Goal: Check status: Check status

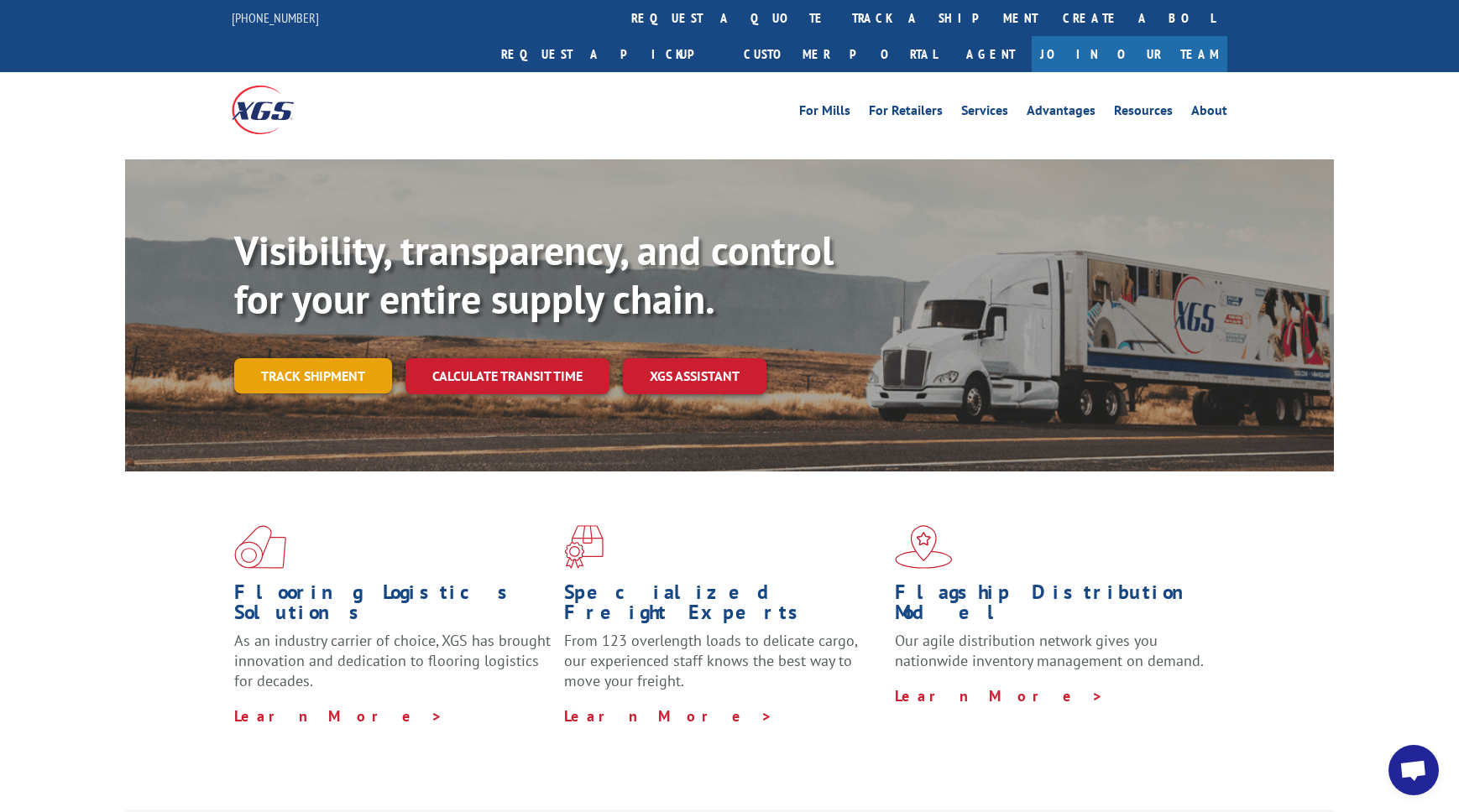
click at [332, 358] on link "Track shipment" at bounding box center [313, 376] width 158 height 36
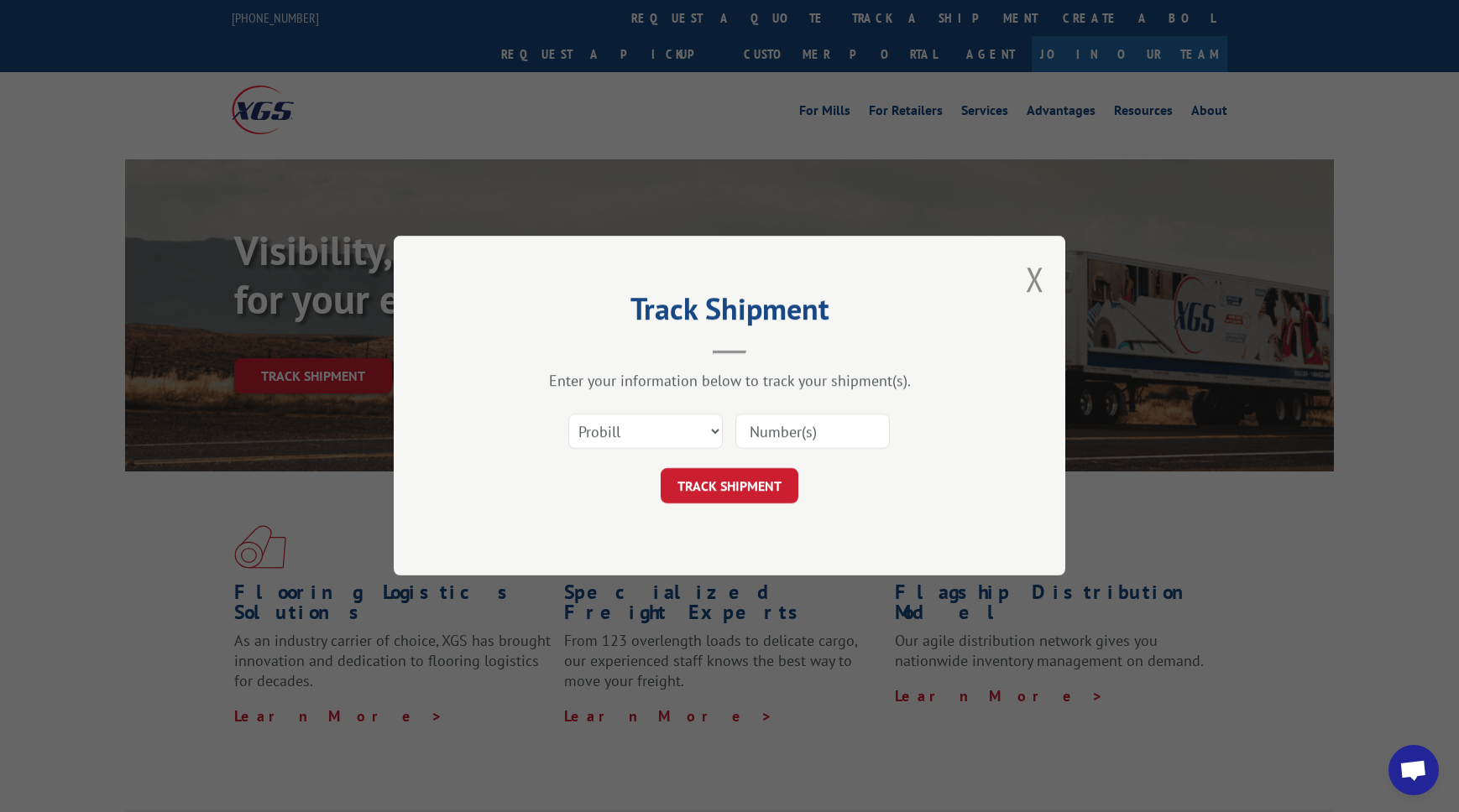
click at [812, 436] on input at bounding box center [813, 433] width 155 height 36
paste input "33643153"
type input "33643153"
click at [748, 489] on button "TRACK SHIPMENT" at bounding box center [729, 487] width 138 height 36
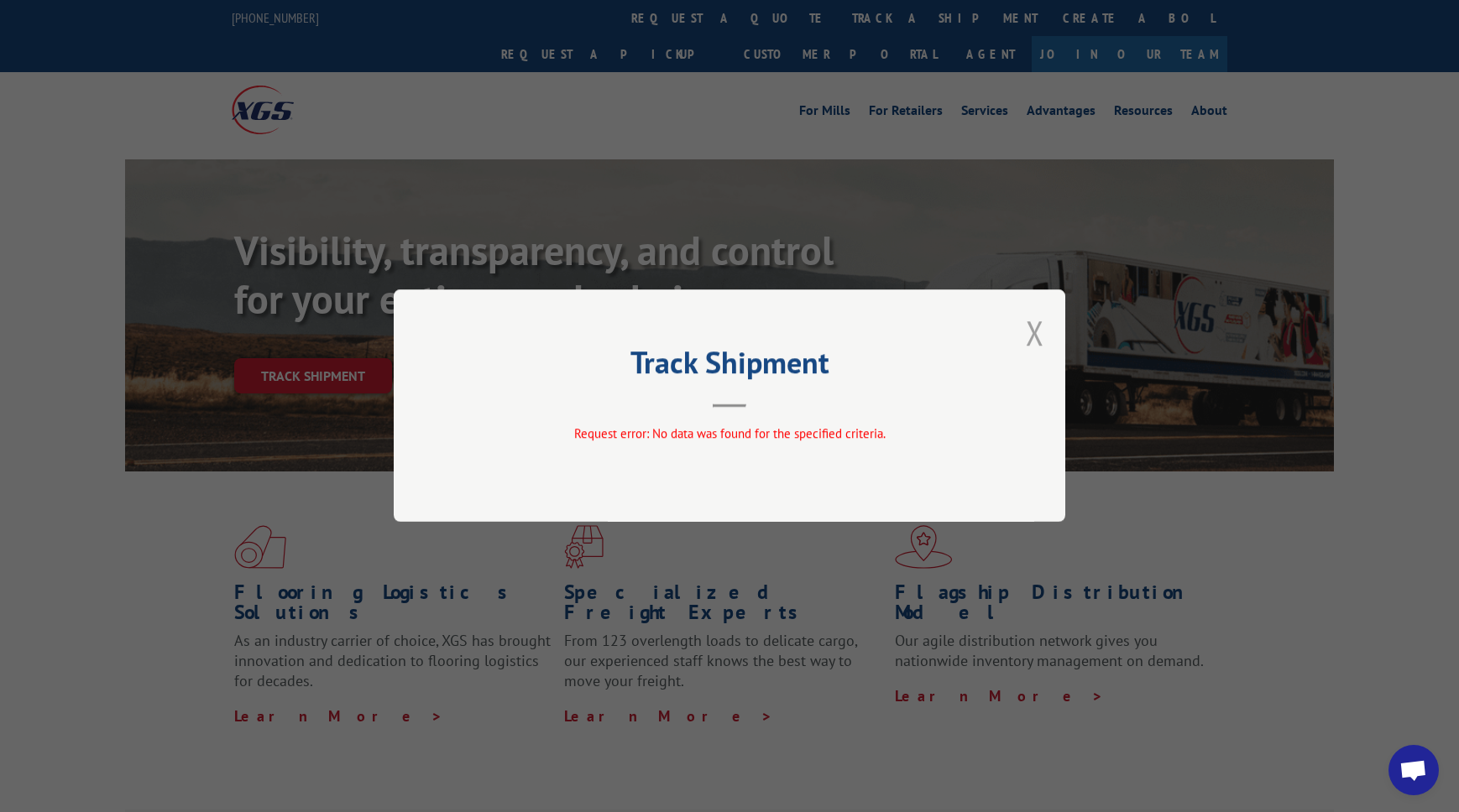
click at [1026, 339] on button "Close modal" at bounding box center [1035, 333] width 19 height 45
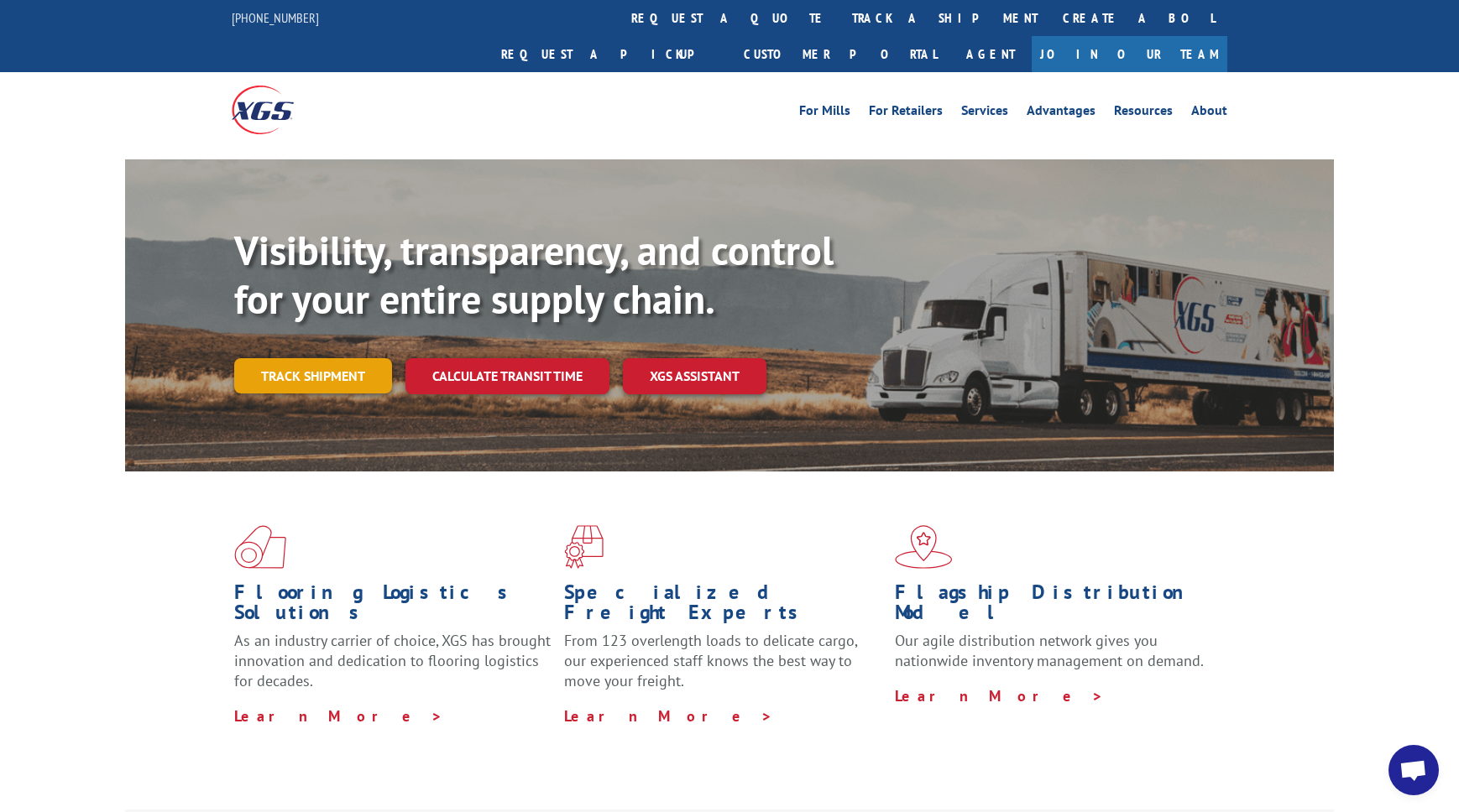
click at [295, 358] on link "Track shipment" at bounding box center [313, 376] width 158 height 36
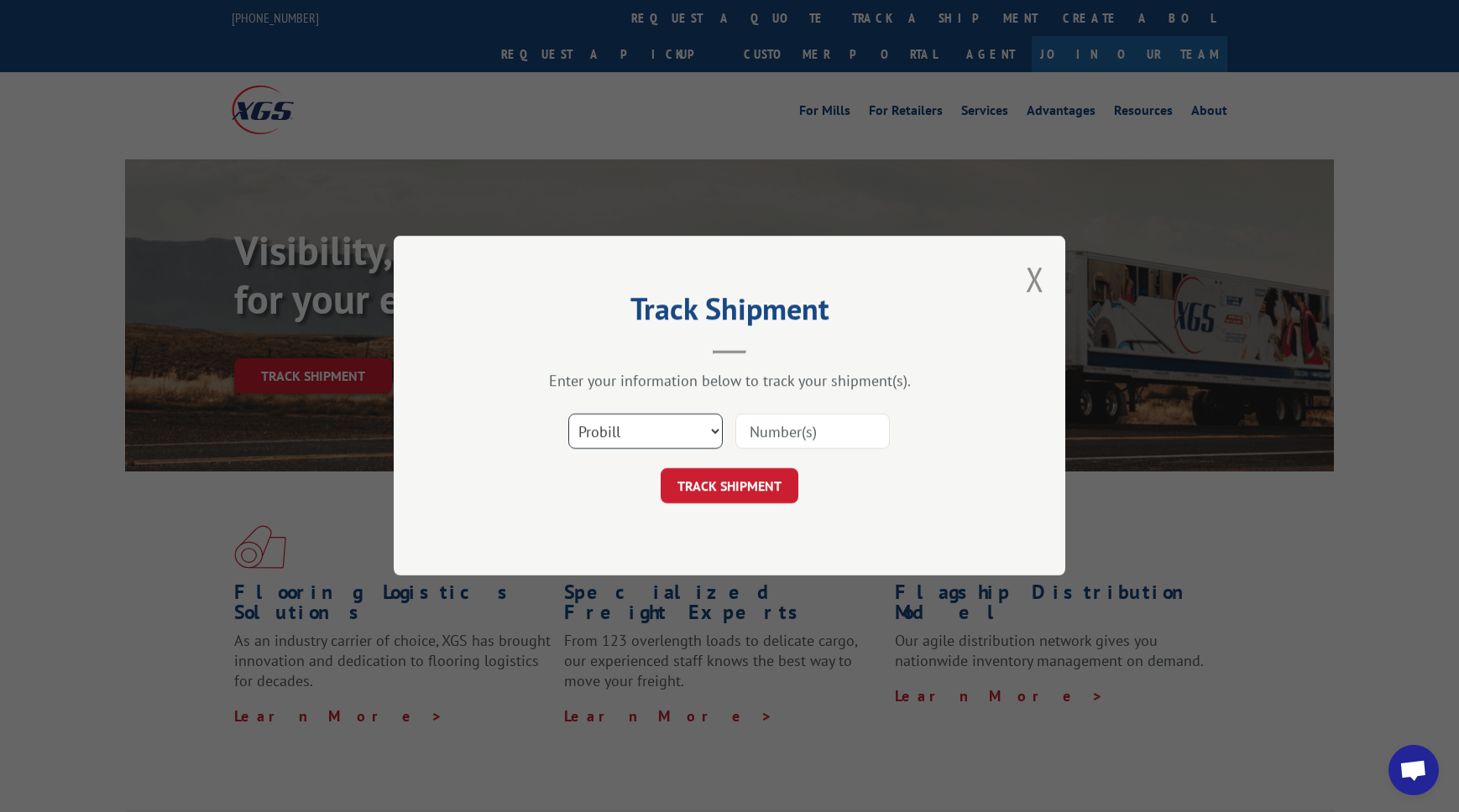
click at [620, 430] on select "Select category... Probill BOL PO" at bounding box center [646, 433] width 155 height 36
select select "bol"
click at [836, 406] on div "Select category... Probill BOL PO" at bounding box center [729, 433] width 504 height 56
click at [834, 431] on input at bounding box center [813, 433] width 155 height 36
paste input "33643153"
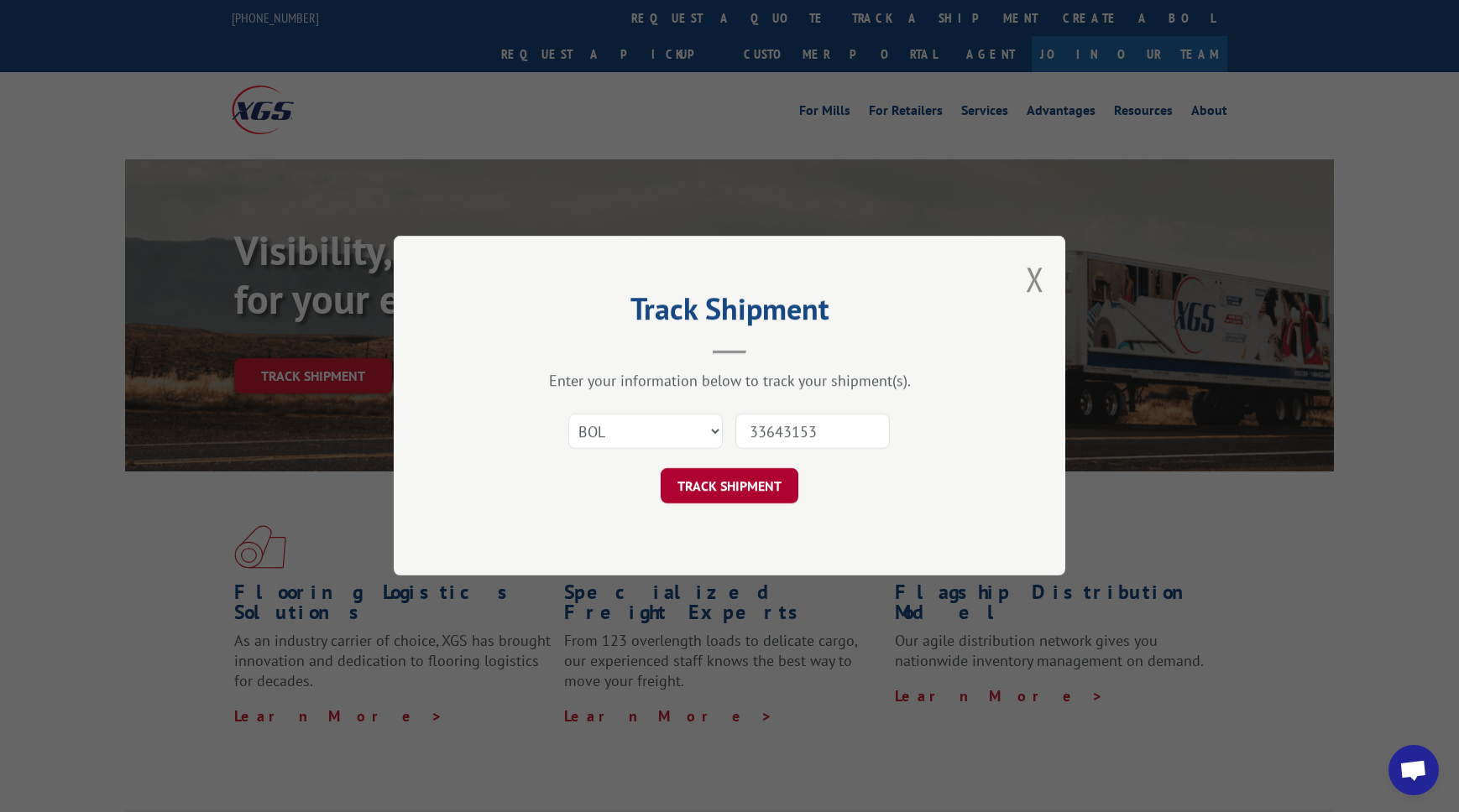
type input "33643153"
click at [749, 475] on button "TRACK SHIPMENT" at bounding box center [729, 487] width 138 height 36
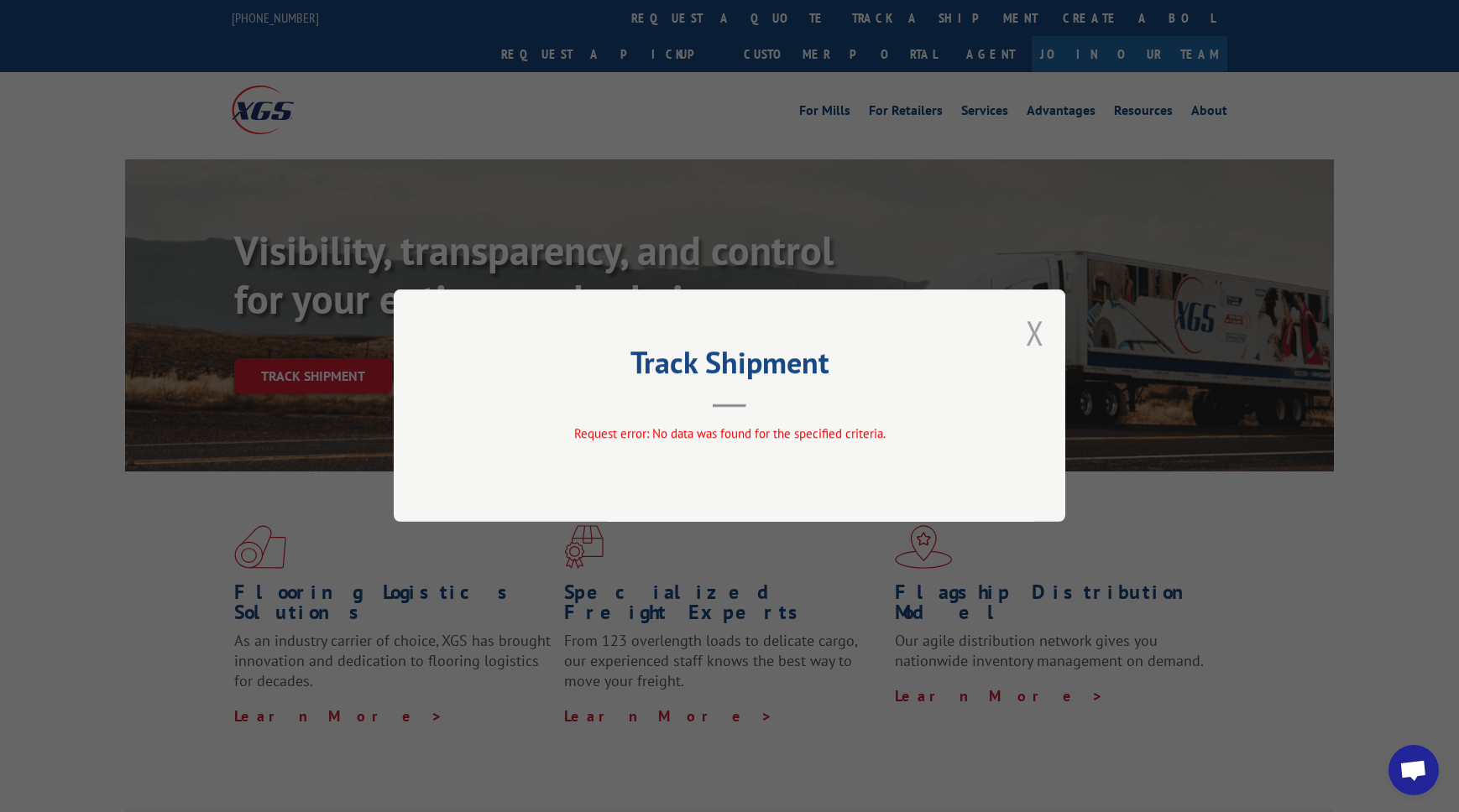
click at [1039, 324] on button "Close modal" at bounding box center [1035, 333] width 19 height 45
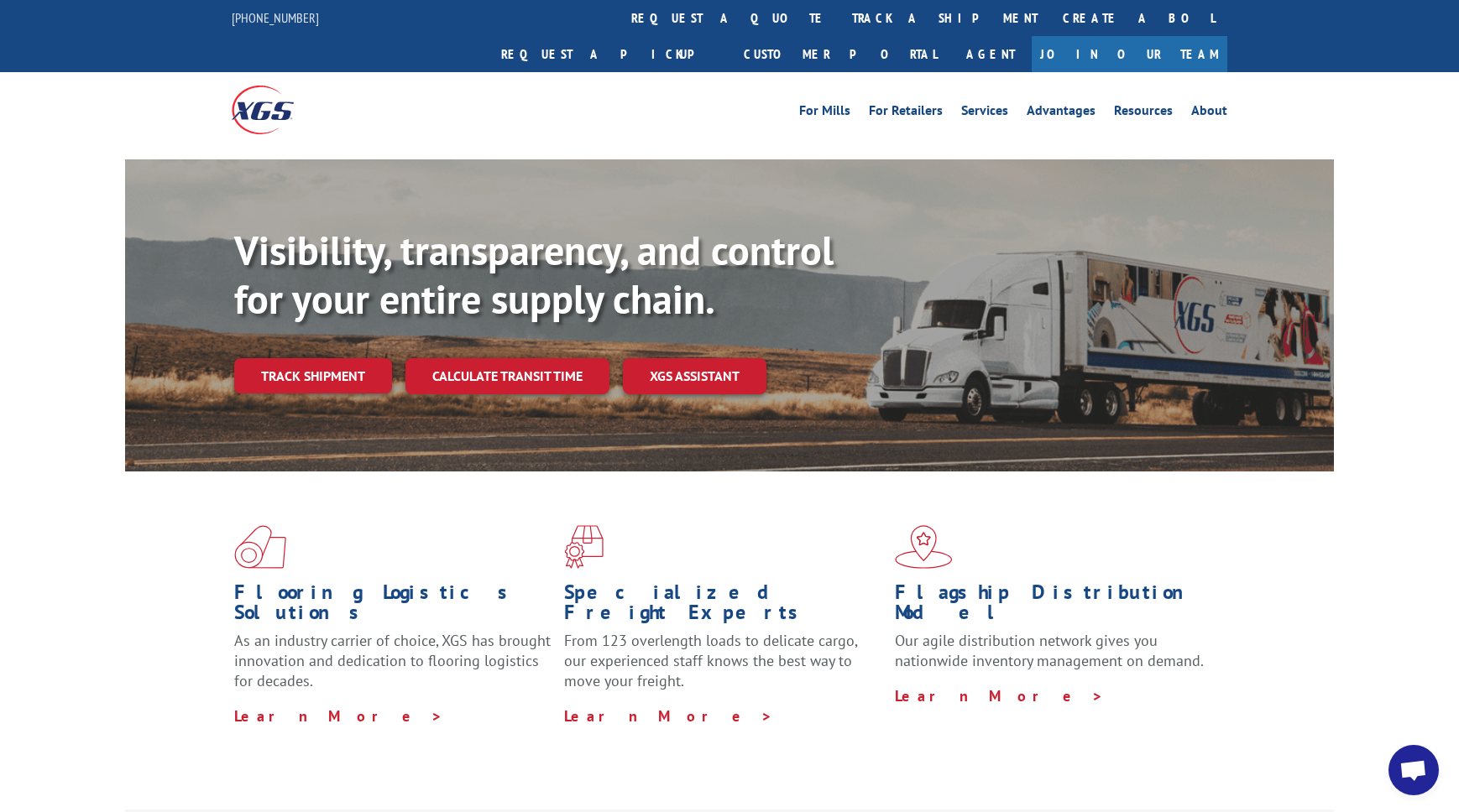
click at [351, 358] on link "Track shipment" at bounding box center [313, 376] width 158 height 36
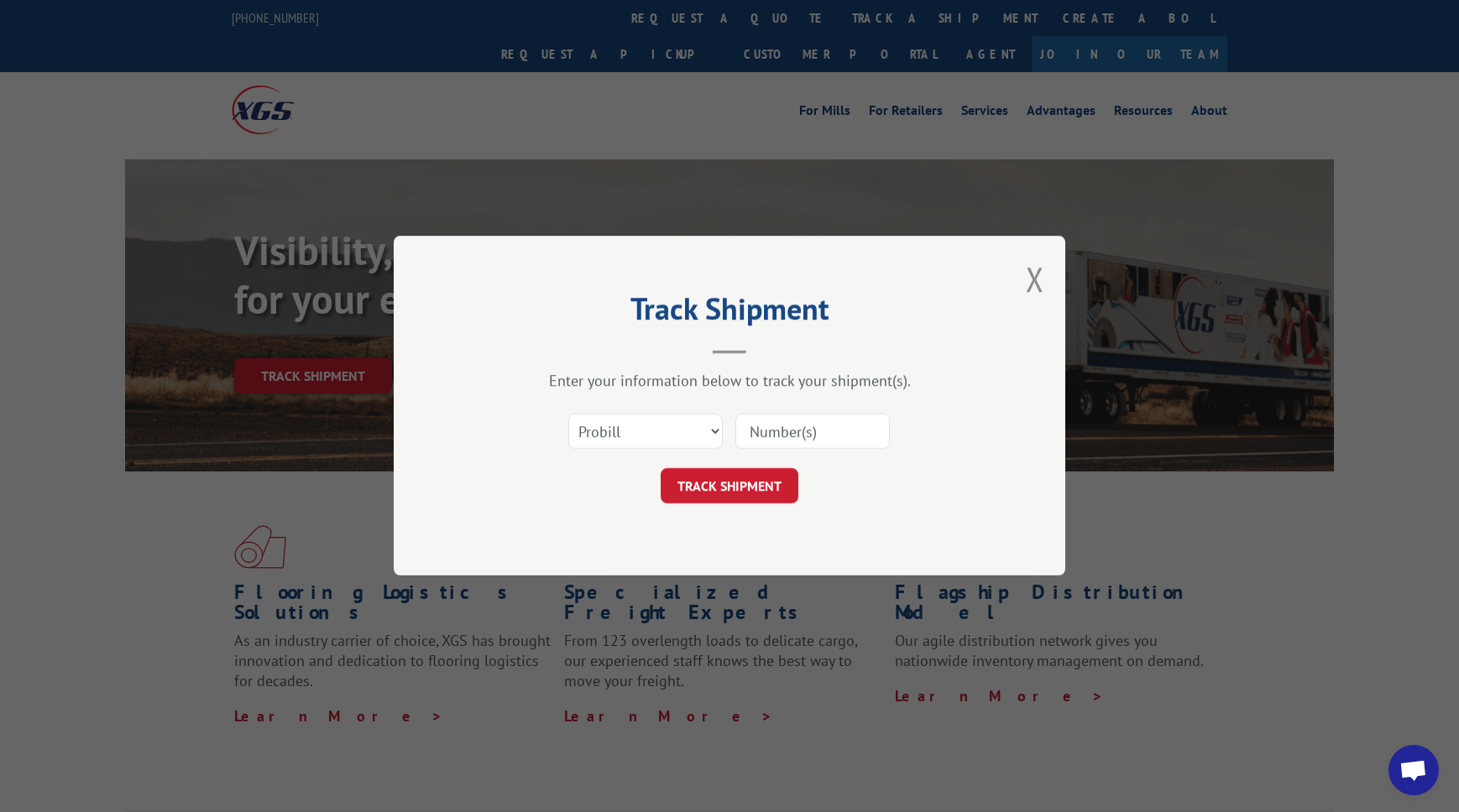
click at [820, 432] on input at bounding box center [813, 433] width 155 height 36
type input "16900859"
click button "TRACK SHIPMENT" at bounding box center [729, 487] width 138 height 36
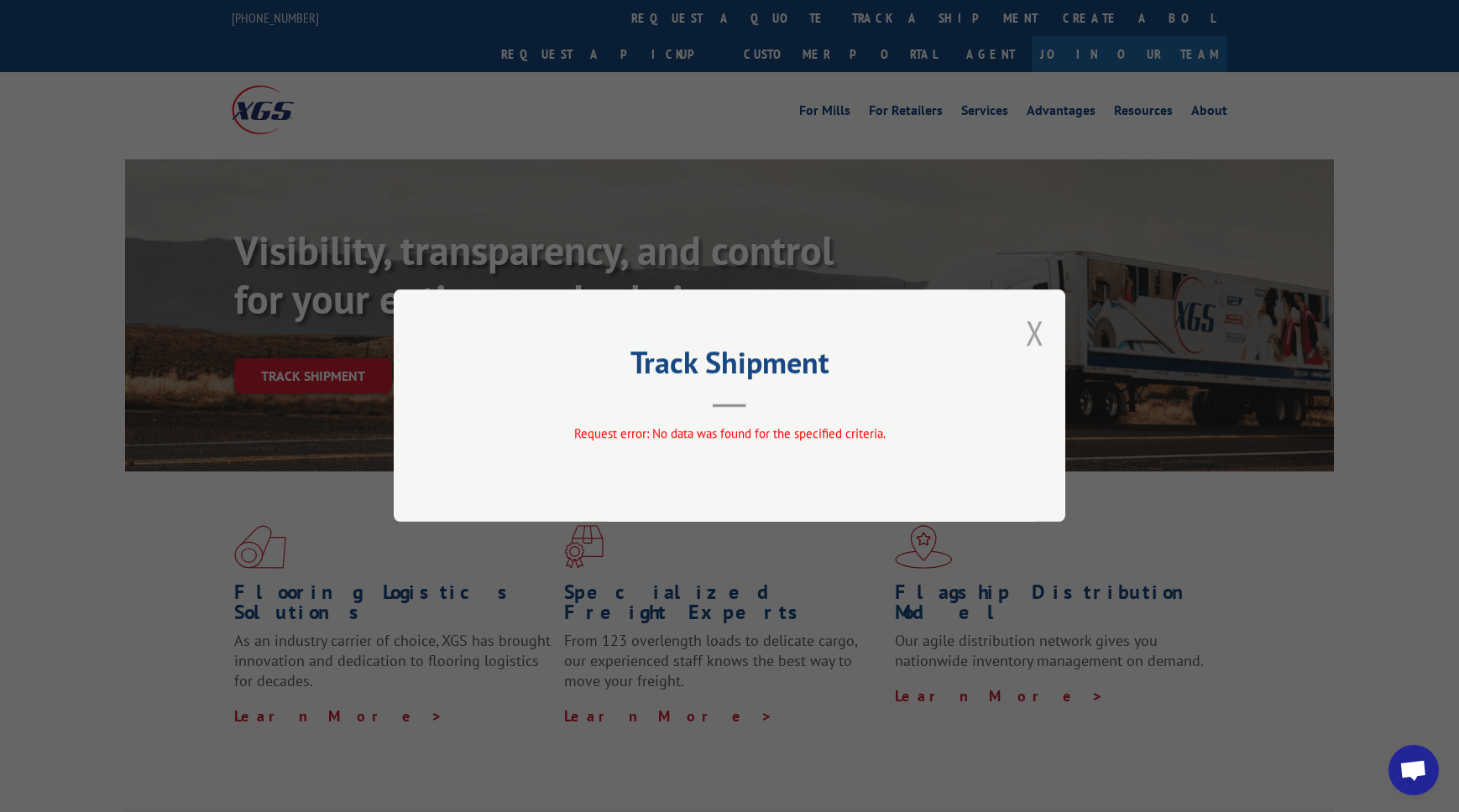
click at [1033, 336] on button "Close modal" at bounding box center [1035, 333] width 19 height 45
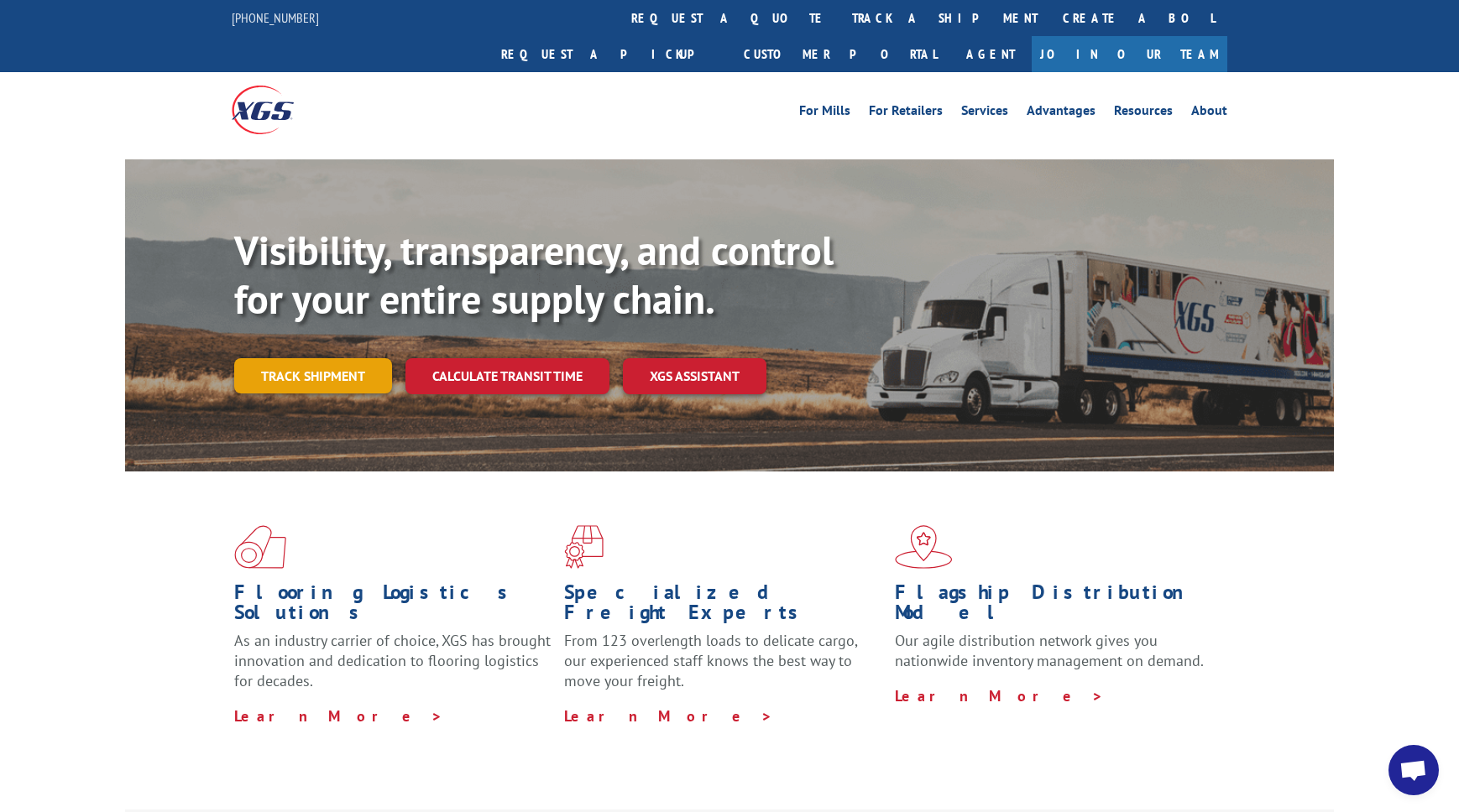
click at [335, 358] on link "Track shipment" at bounding box center [313, 376] width 158 height 36
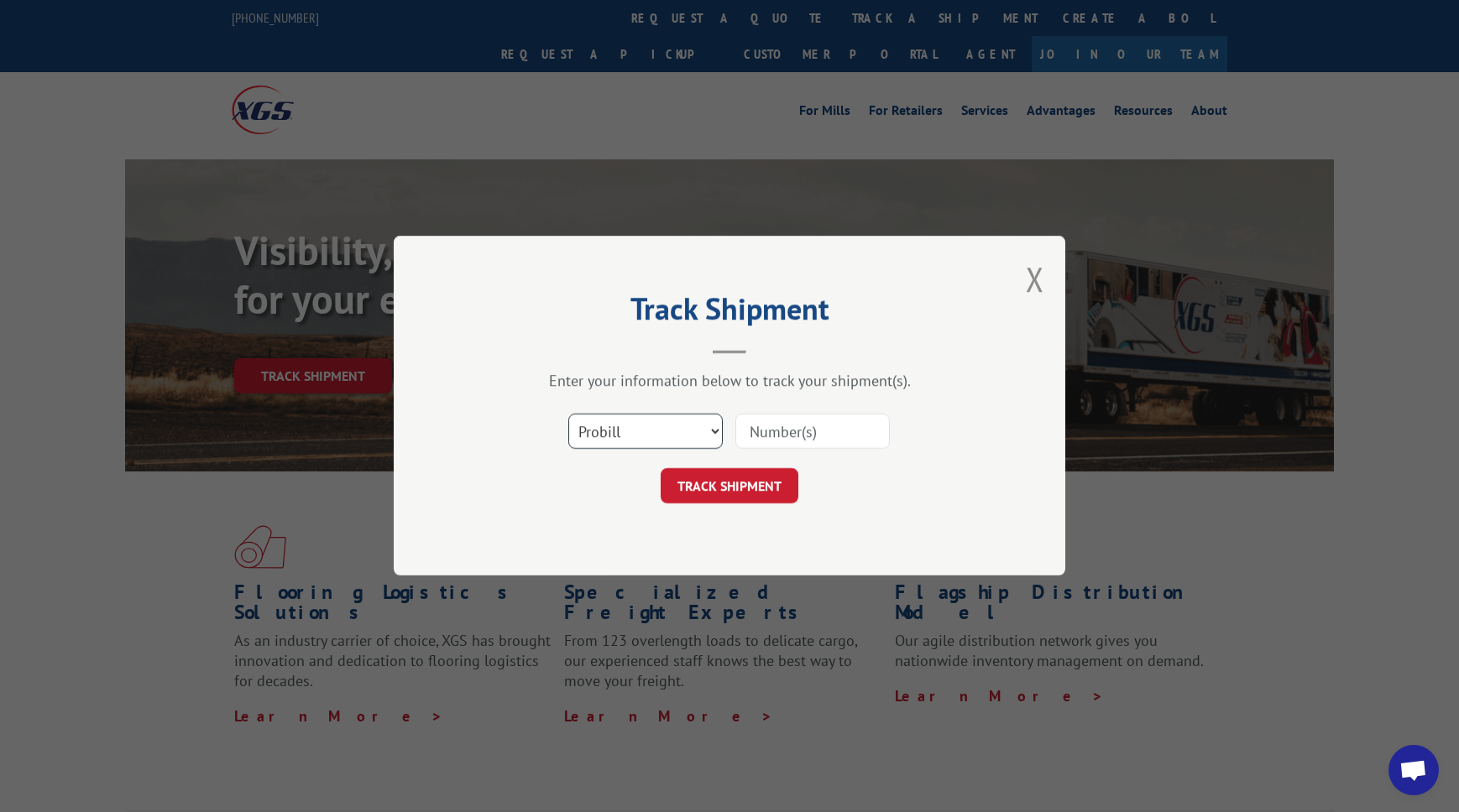
click at [660, 436] on select "Select category... Probill BOL PO" at bounding box center [646, 433] width 155 height 36
select select "po"
click at [802, 442] on input at bounding box center [813, 433] width 155 height 36
type input "29491"
click button "TRACK SHIPMENT" at bounding box center [729, 487] width 138 height 36
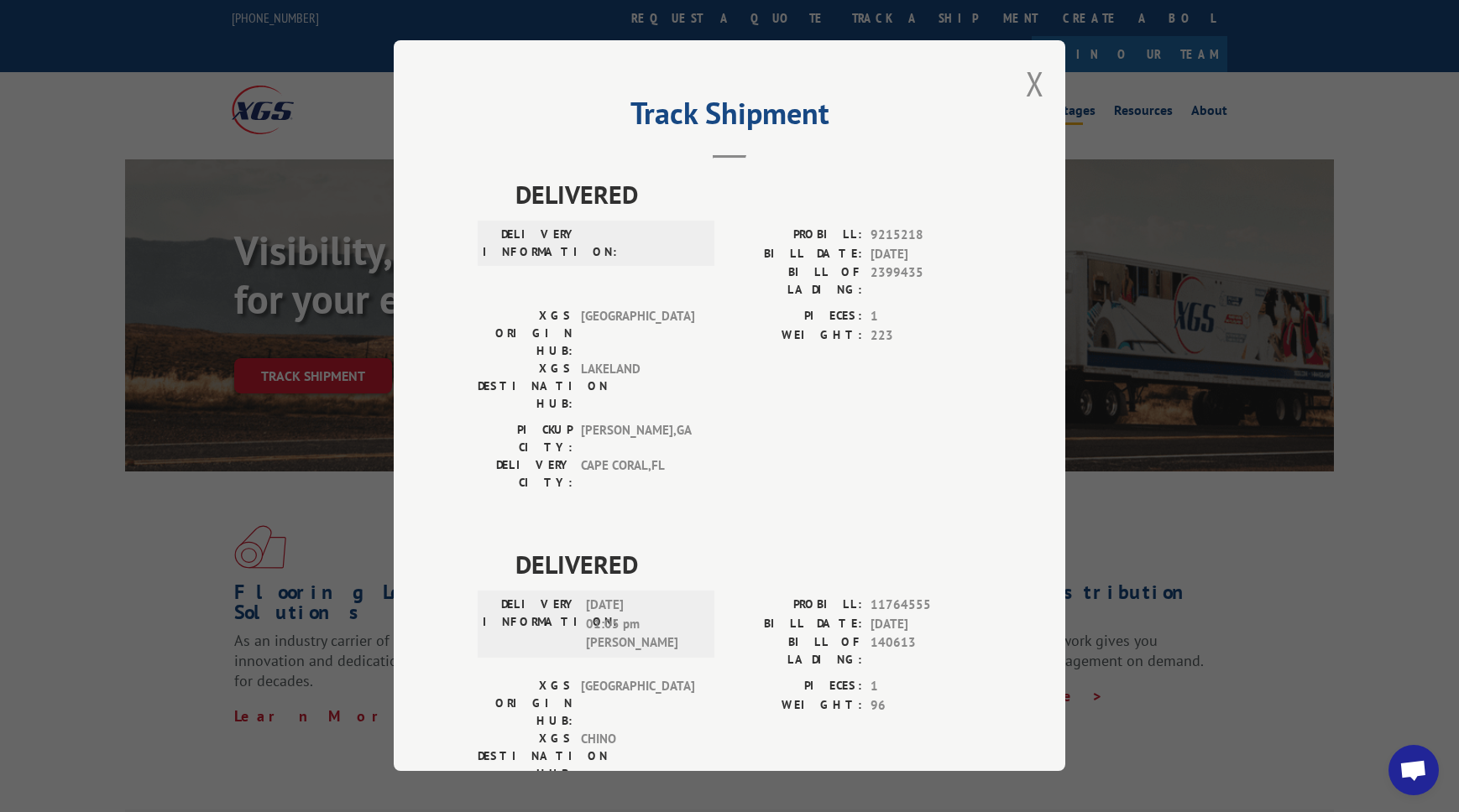
click at [1026, 80] on button "Close modal" at bounding box center [1035, 83] width 19 height 45
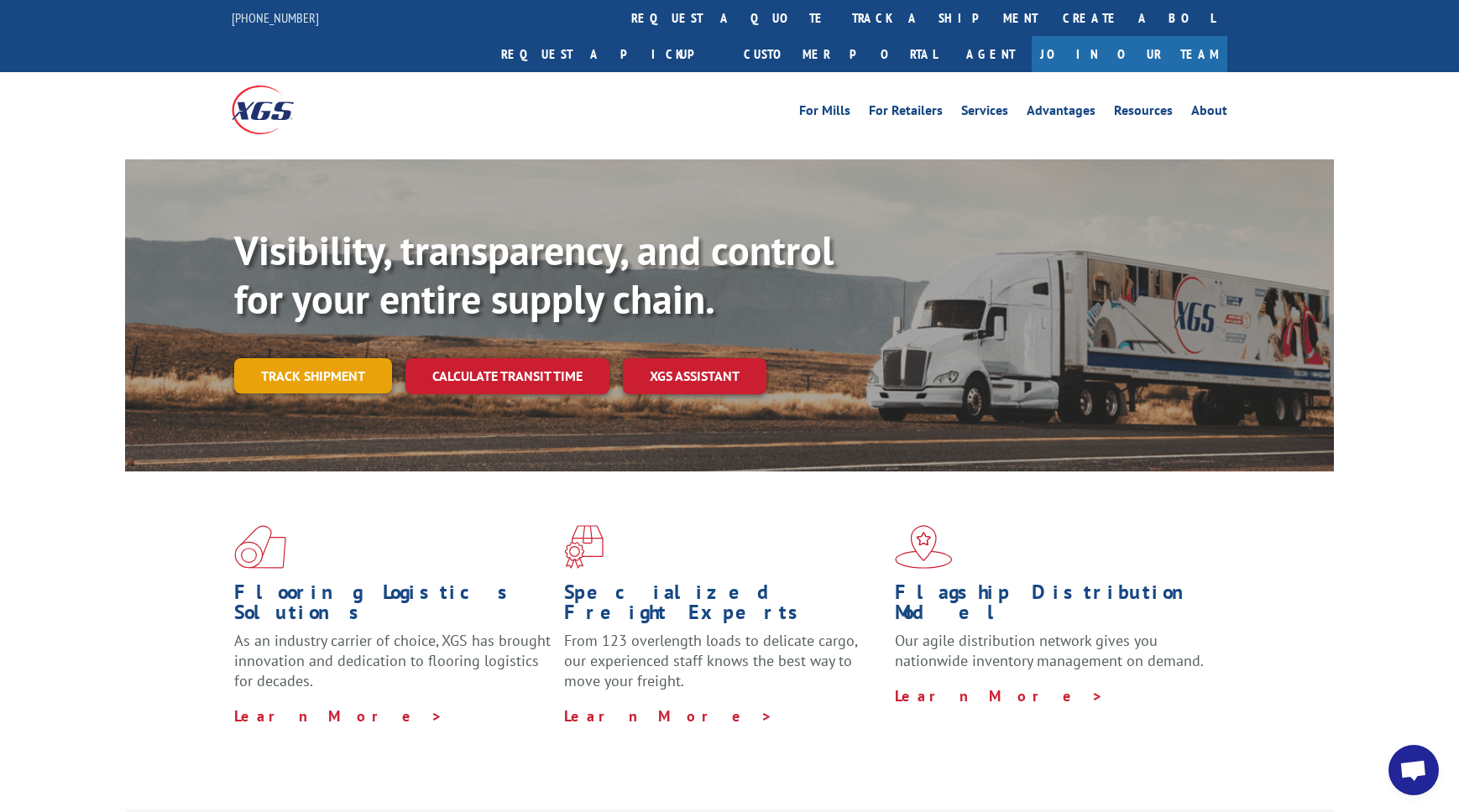
click at [322, 358] on link "Track shipment" at bounding box center [313, 376] width 158 height 36
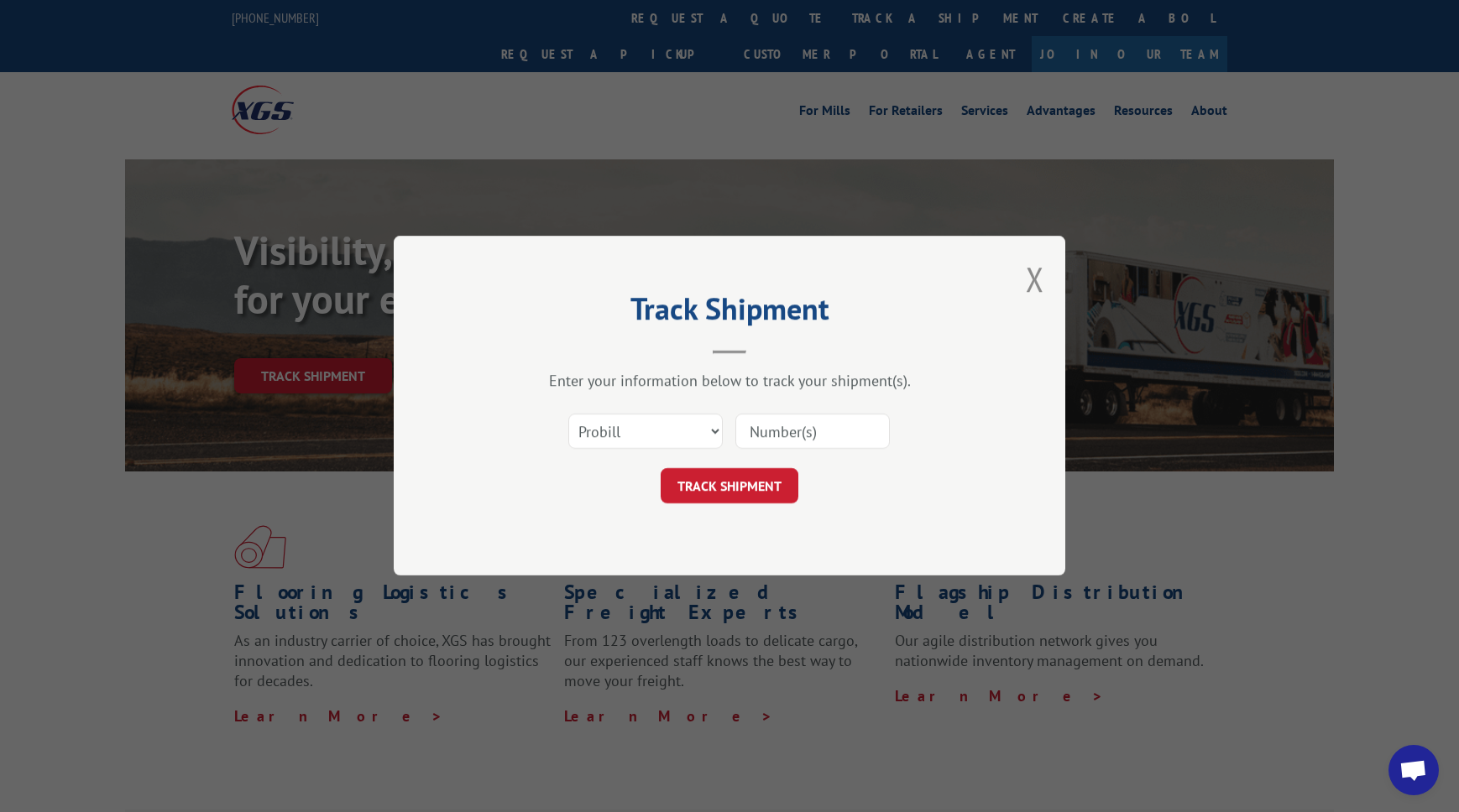
click at [788, 422] on input at bounding box center [813, 433] width 155 height 36
click at [700, 431] on select "Select category... Probill BOL PO" at bounding box center [646, 433] width 155 height 36
click at [773, 431] on input at bounding box center [813, 433] width 155 height 36
click at [780, 425] on input at bounding box center [813, 433] width 155 height 36
type input "16900859"
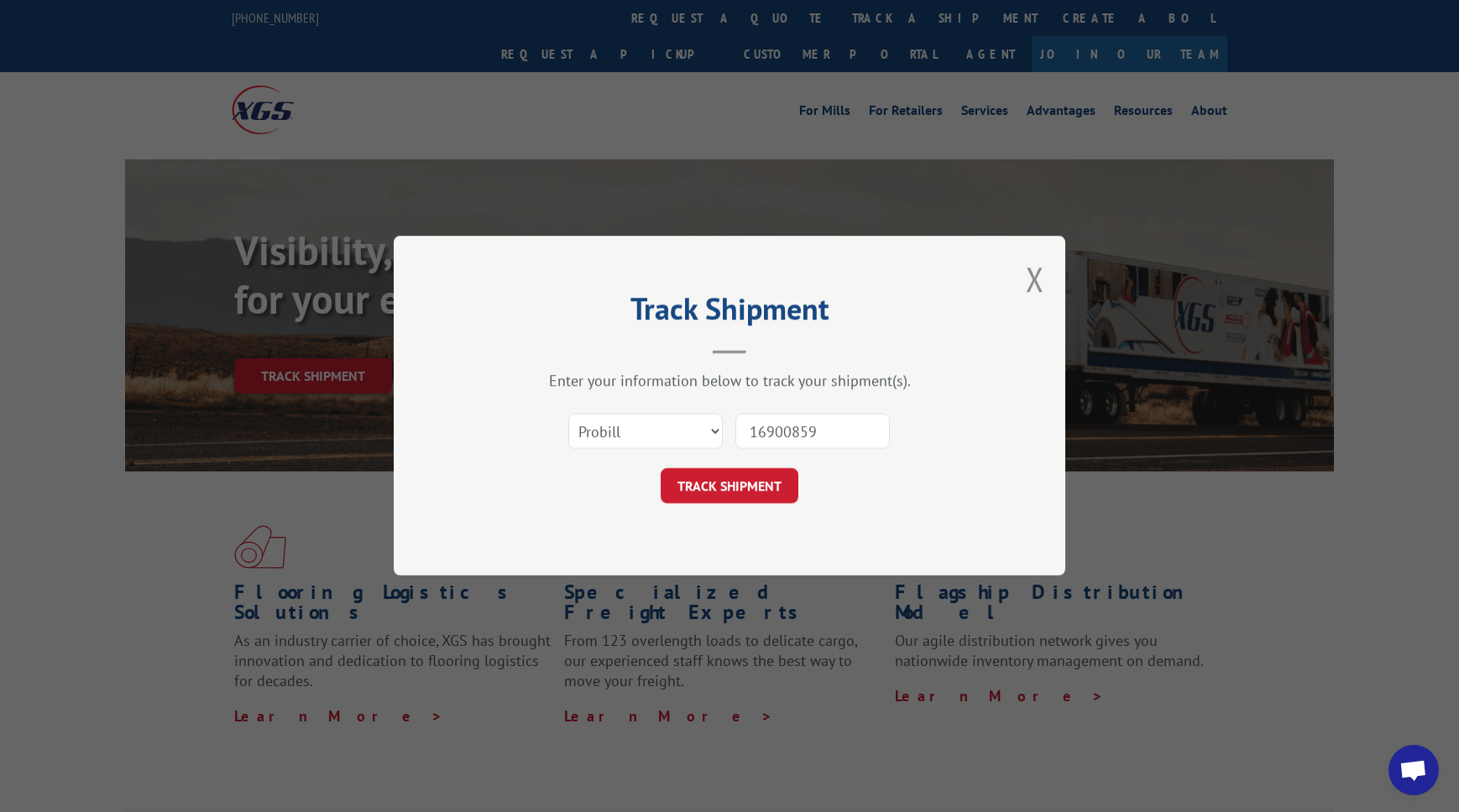
click button "TRACK SHIPMENT" at bounding box center [729, 487] width 138 height 36
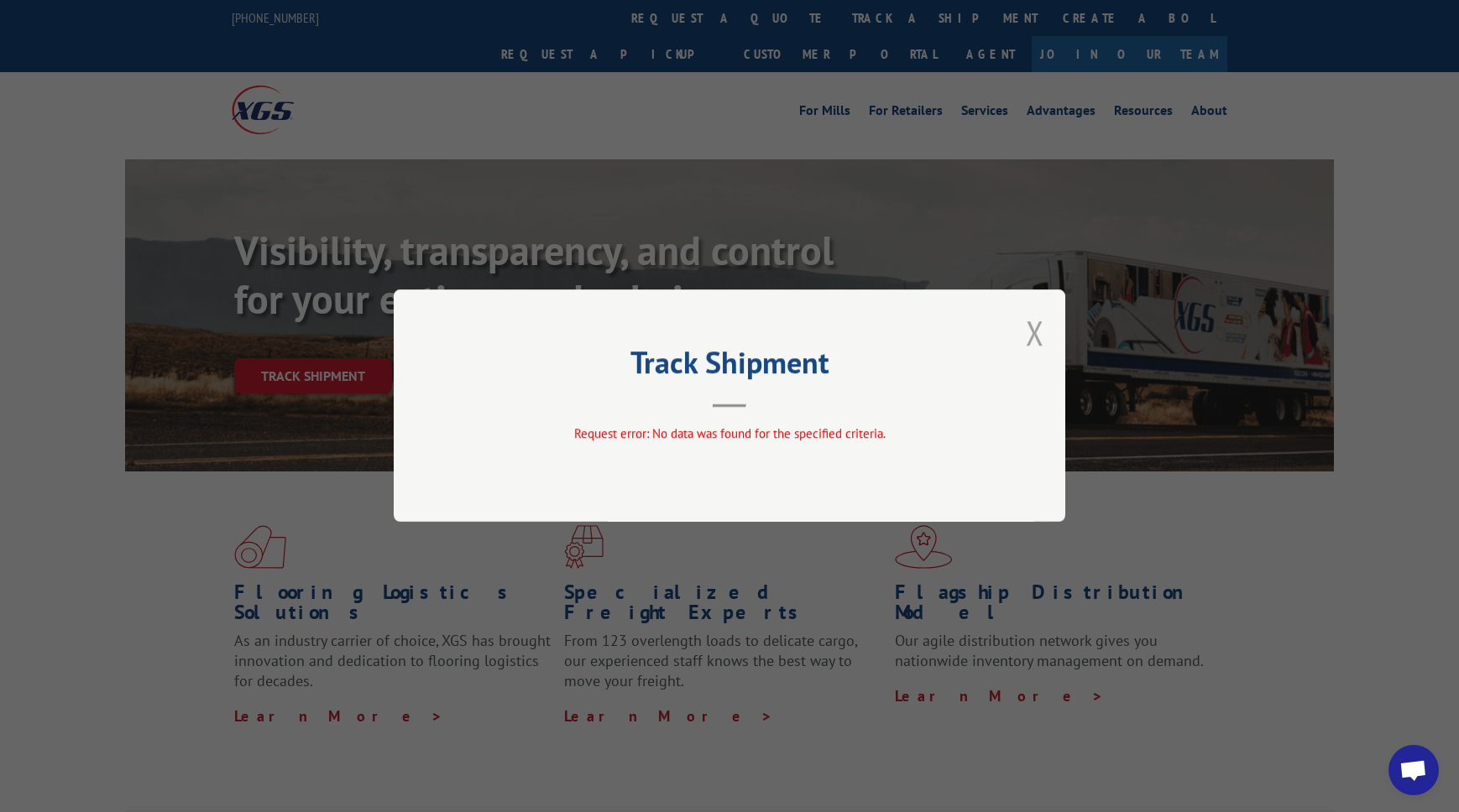
click at [1038, 327] on button "Close modal" at bounding box center [1035, 333] width 19 height 45
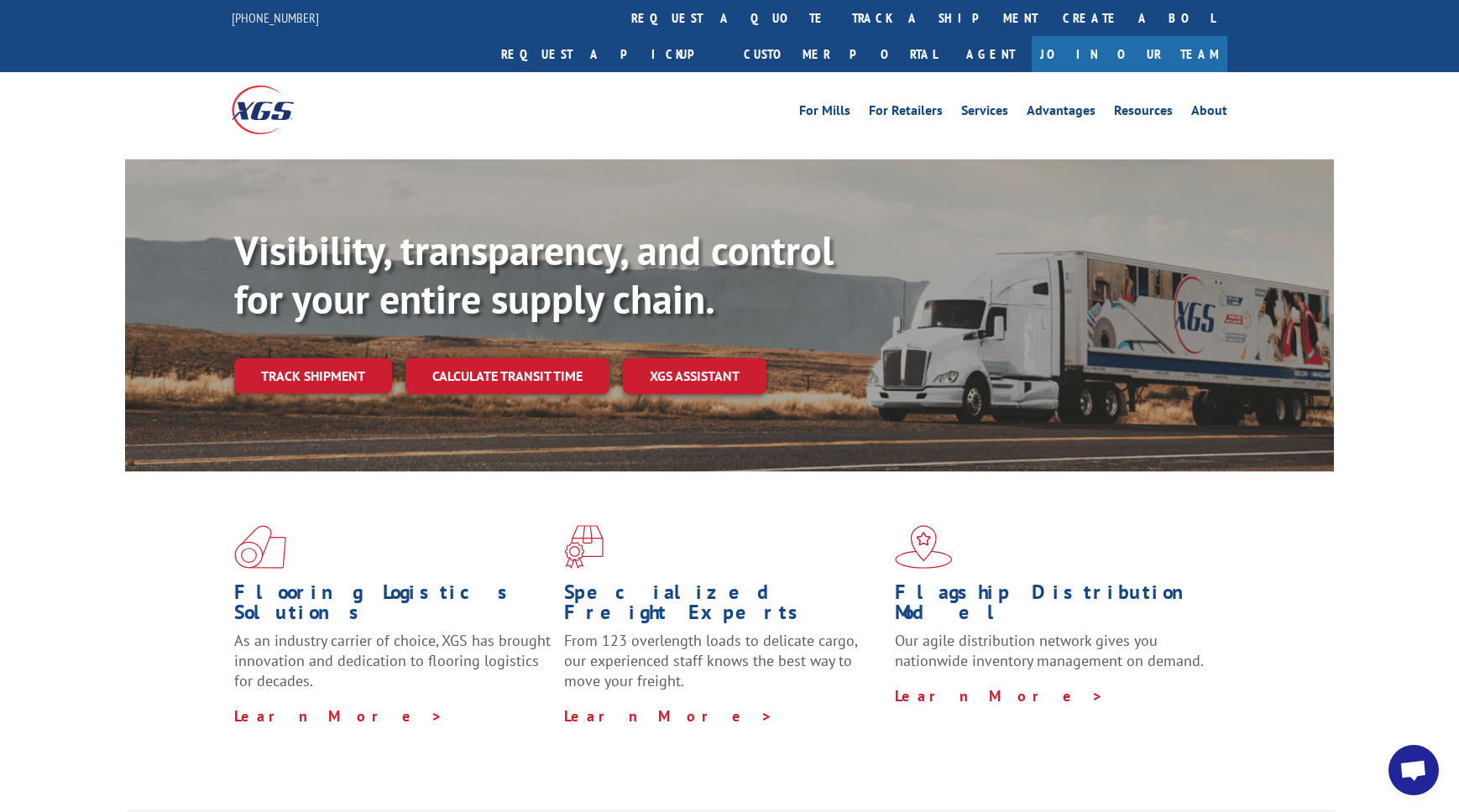
click at [345, 358] on link "Track shipment" at bounding box center [313, 376] width 158 height 36
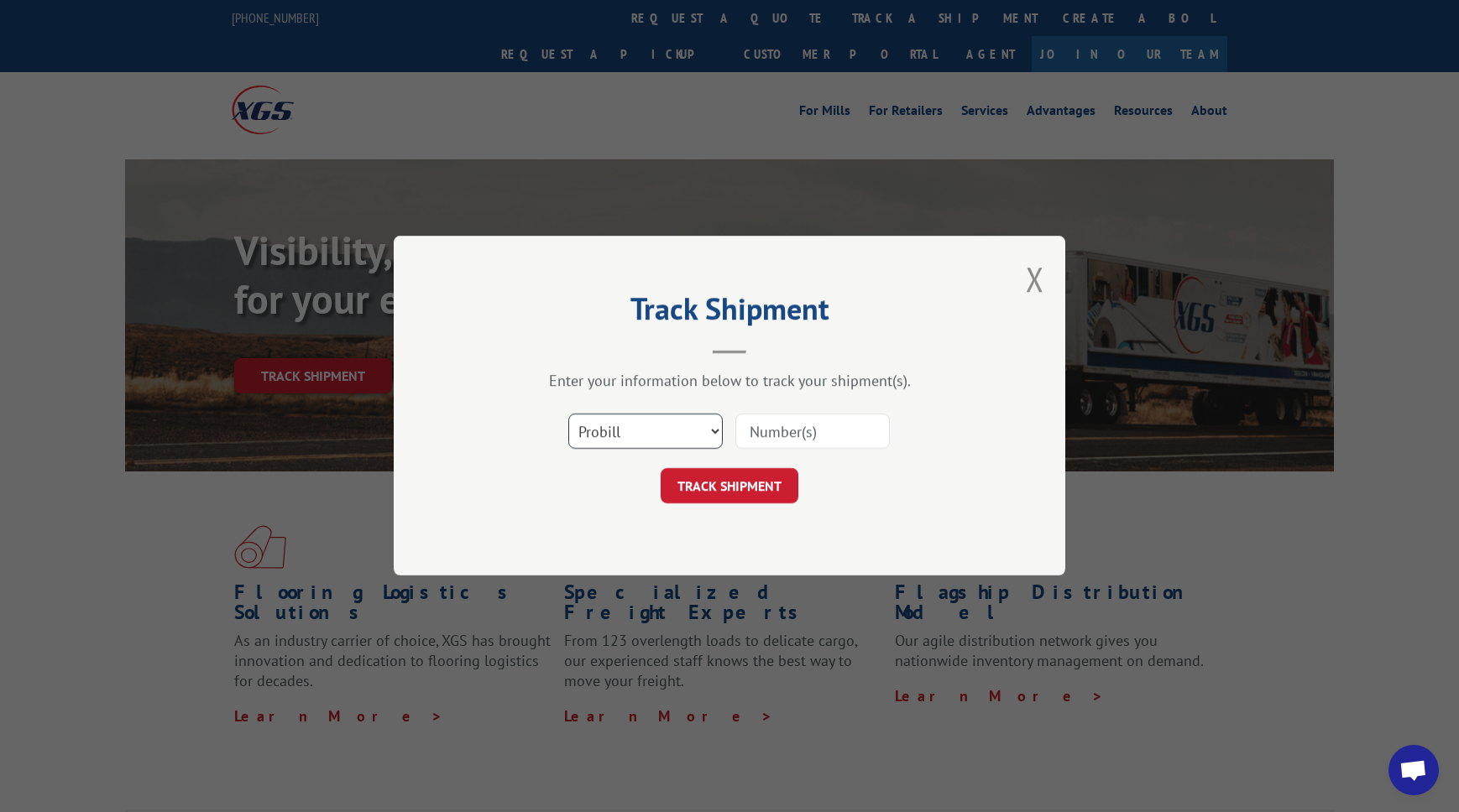
click at [693, 422] on select "Select category... Probill BOL PO" at bounding box center [646, 433] width 155 height 36
select select "bol"
click at [828, 407] on div "Select category... Probill BOL PO" at bounding box center [729, 433] width 504 height 56
click at [817, 428] on input at bounding box center [813, 433] width 155 height 36
type input "33643153"
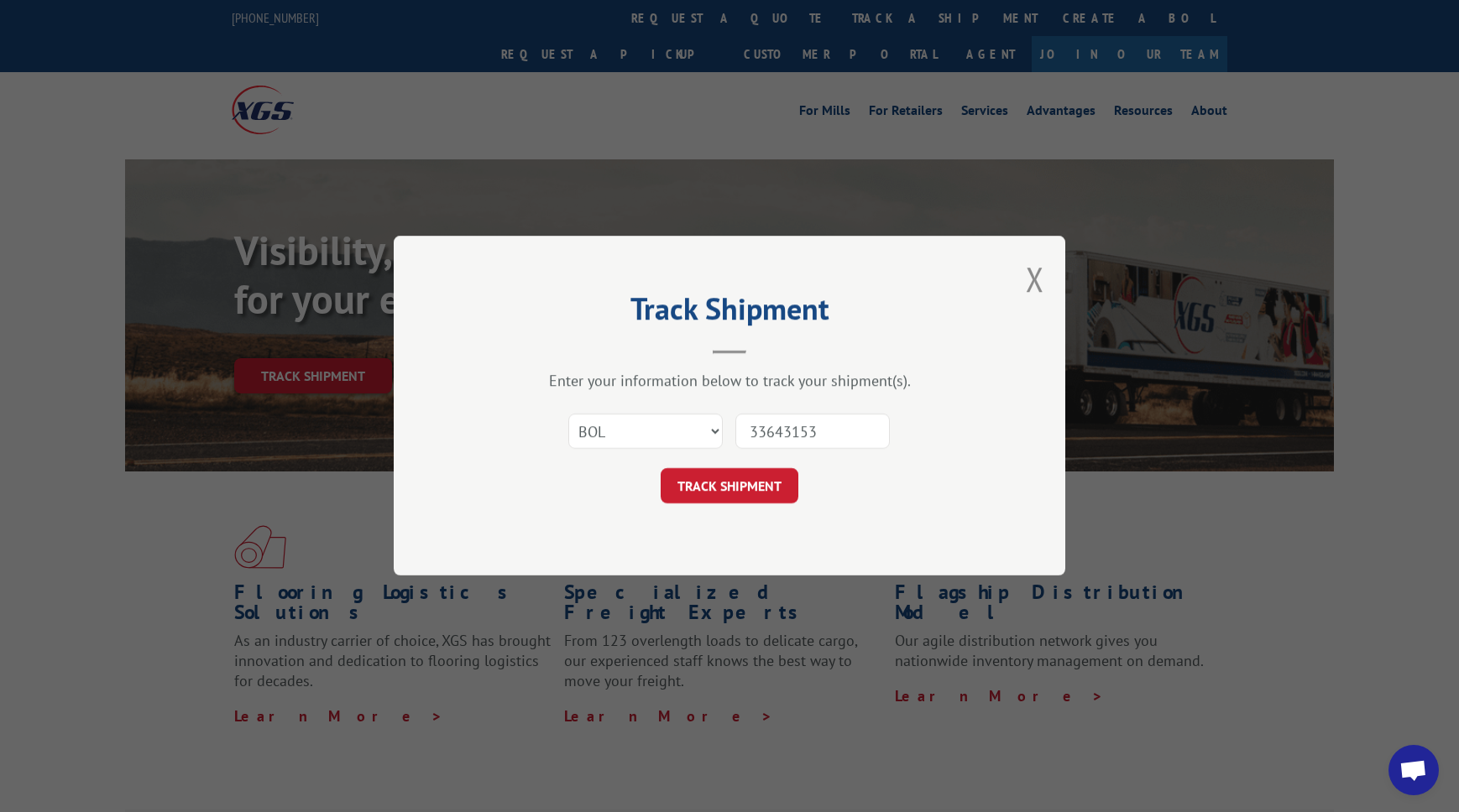
click button "TRACK SHIPMENT" at bounding box center [729, 487] width 138 height 36
